Goal: Information Seeking & Learning: Learn about a topic

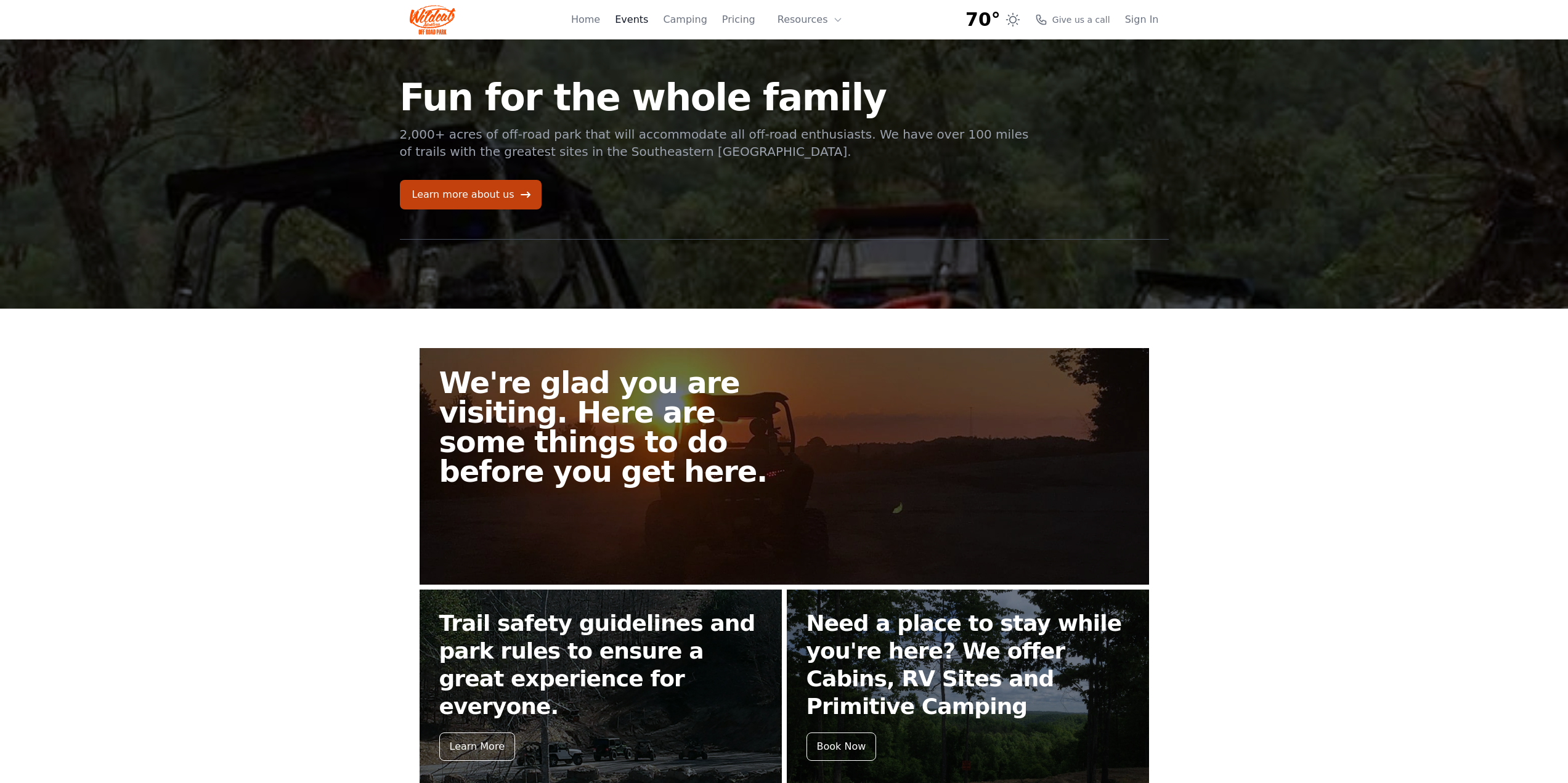
click at [648, 21] on link "Events" at bounding box center [631, 20] width 33 height 14
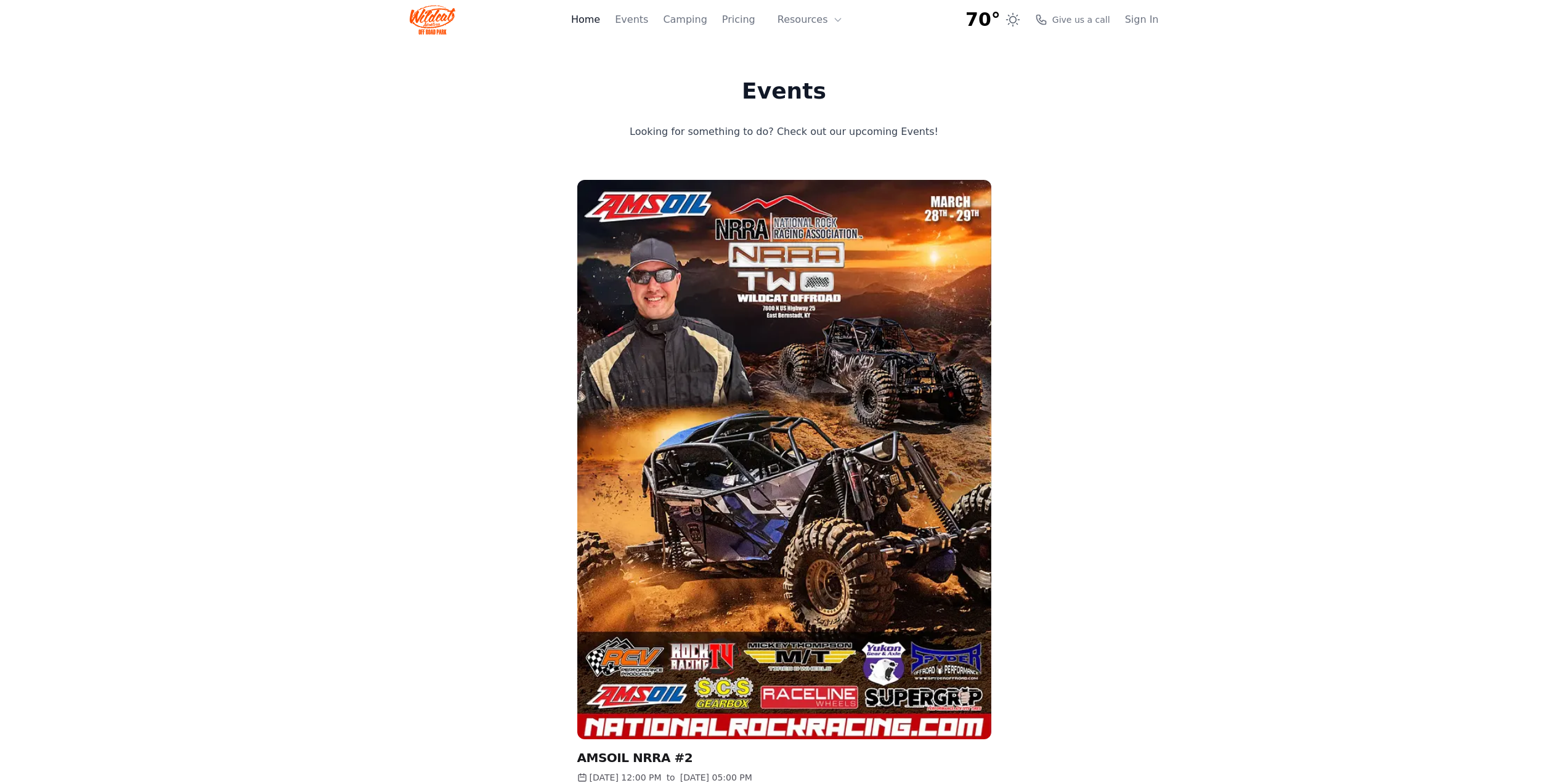
click at [598, 15] on link "Home" at bounding box center [586, 20] width 29 height 14
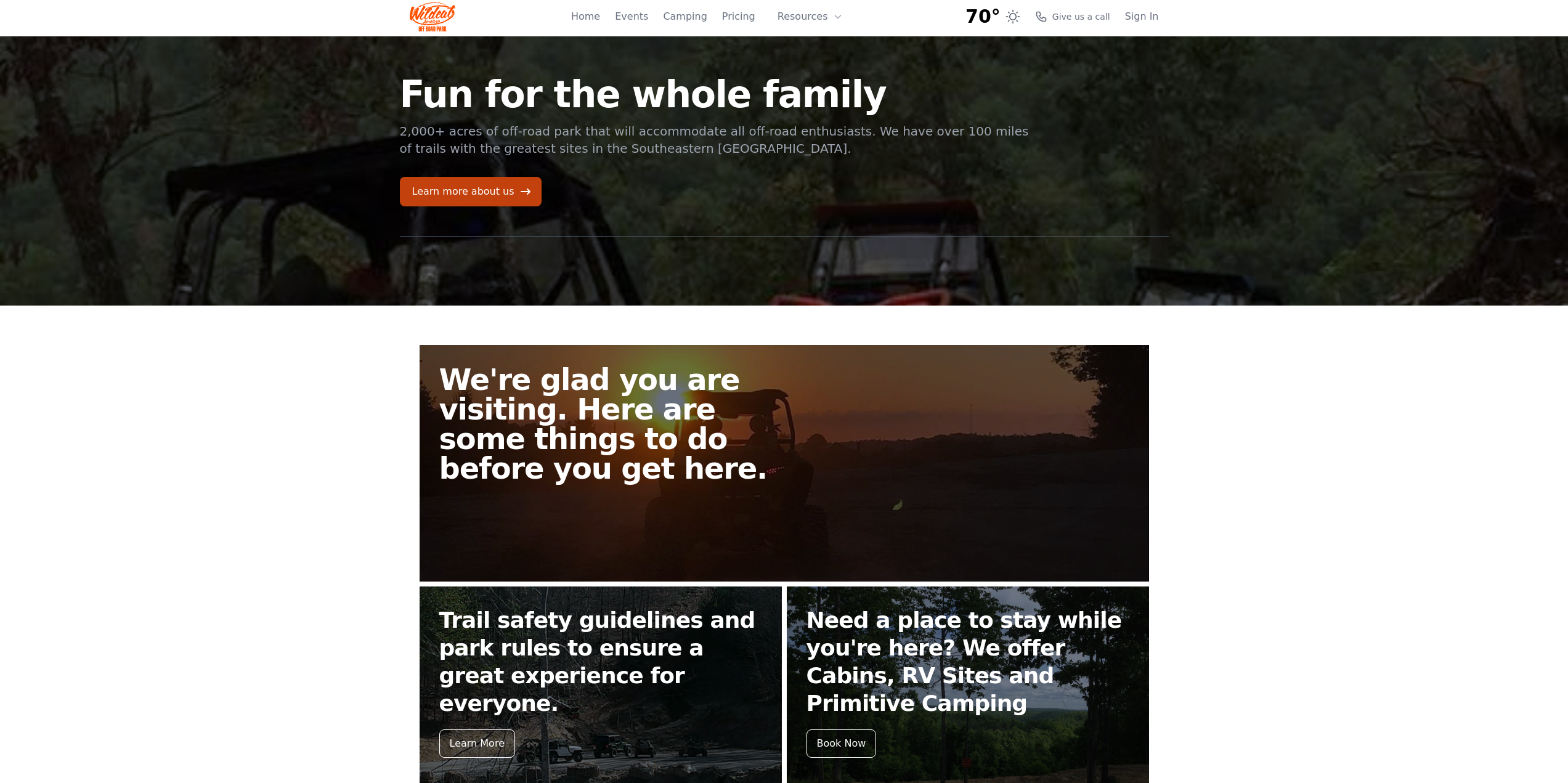
scroll to position [4, 0]
click at [754, 19] on link "Pricing" at bounding box center [738, 16] width 33 height 14
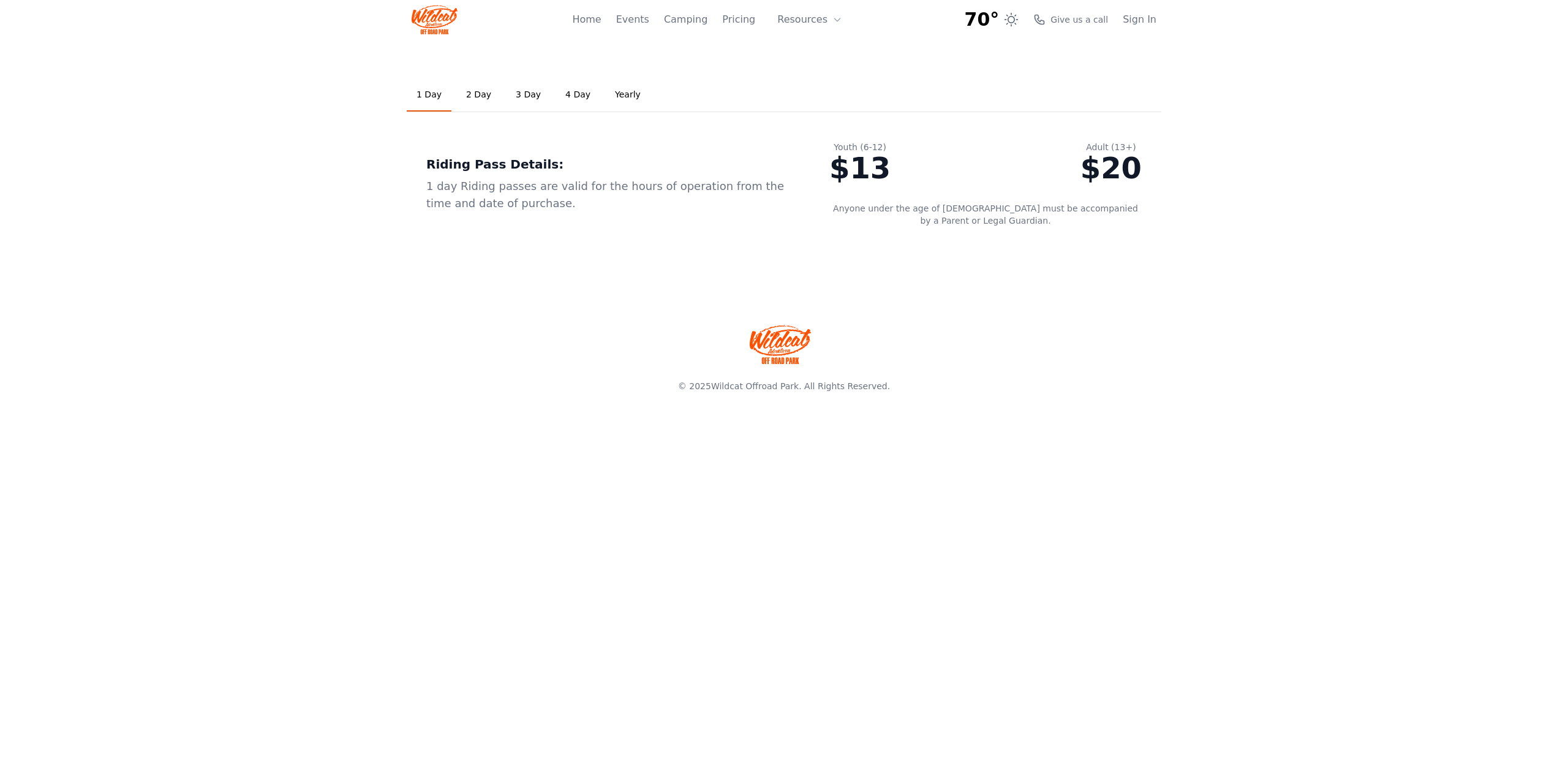
click at [523, 96] on link "3 Day" at bounding box center [528, 95] width 45 height 33
click at [572, 91] on link "4 Day" at bounding box center [578, 95] width 45 height 33
click at [514, 96] on link "3 Day" at bounding box center [528, 95] width 45 height 33
